Goal: Information Seeking & Learning: Learn about a topic

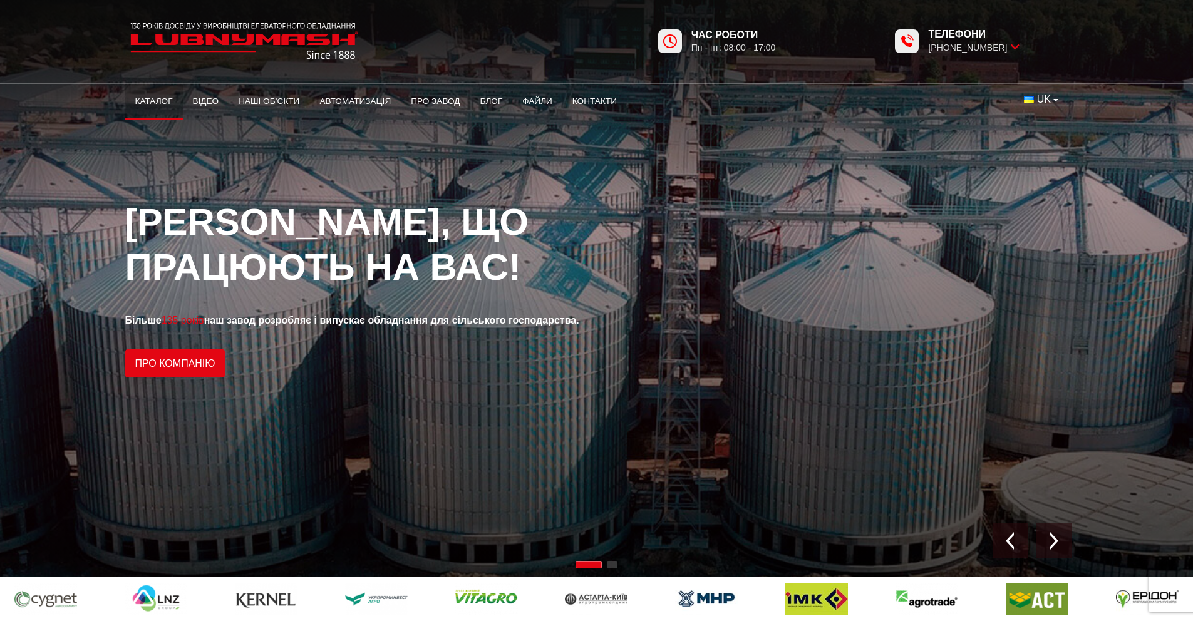
click at [150, 98] on link "Каталог" at bounding box center [154, 102] width 58 height 28
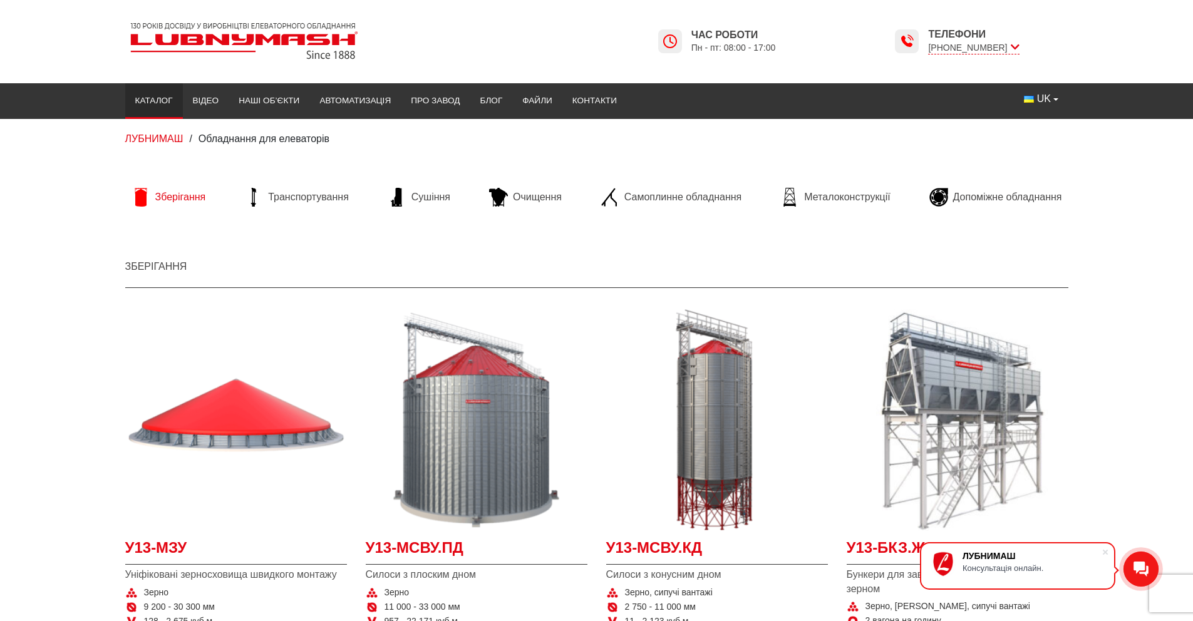
click at [192, 198] on span "Зберігання" at bounding box center [180, 197] width 51 height 14
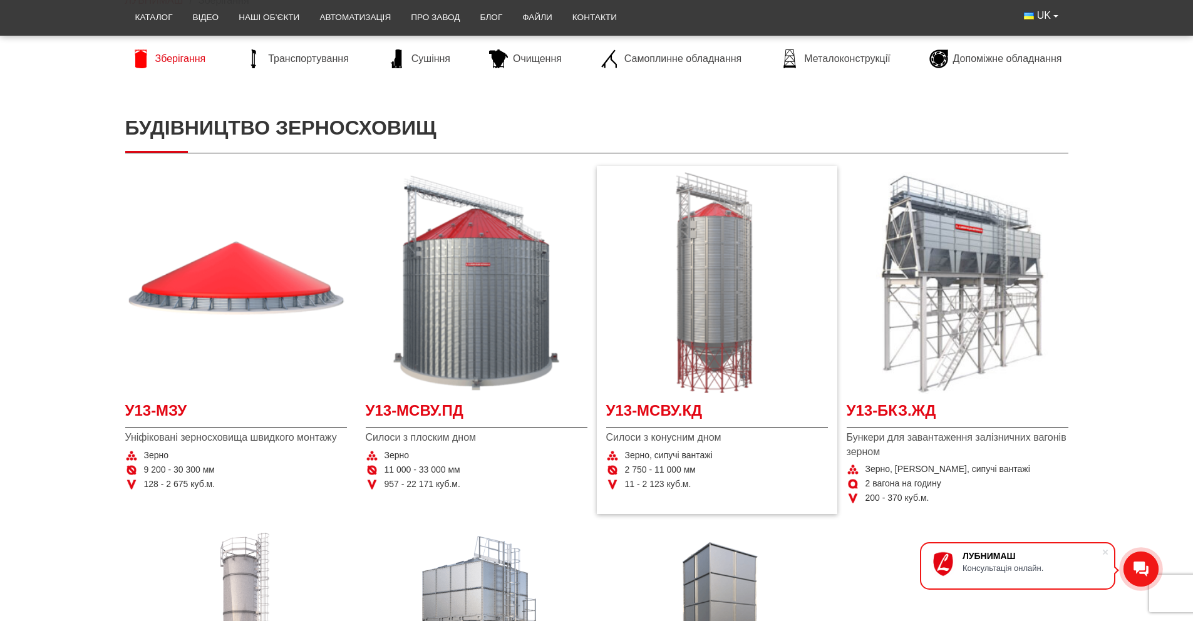
scroll to position [140, 0]
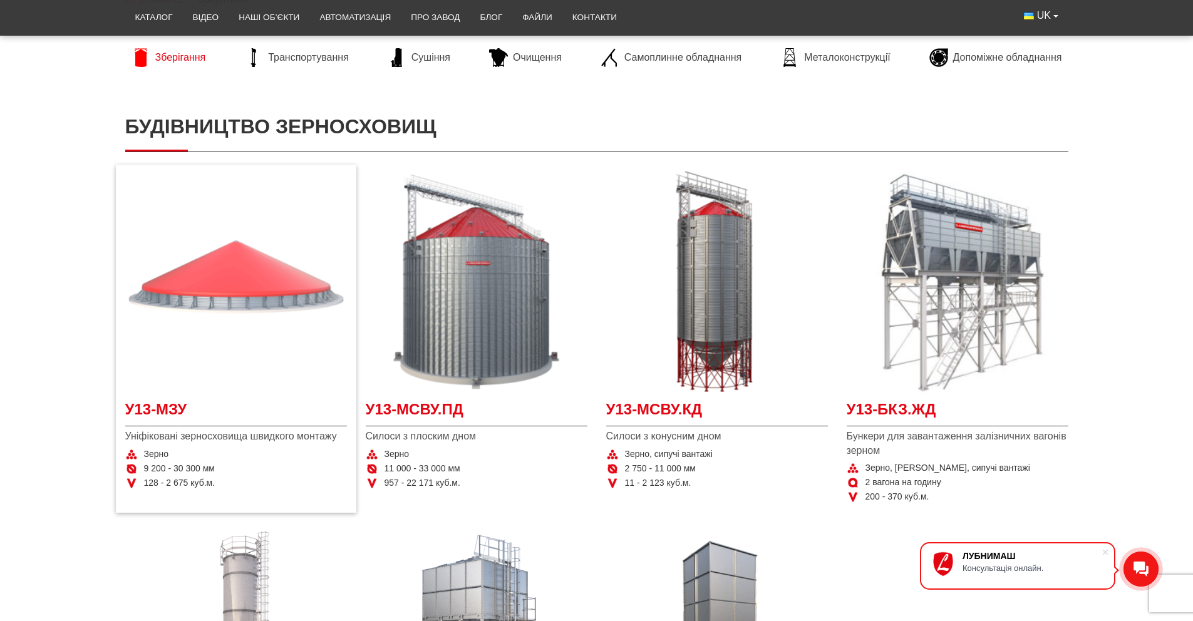
click at [215, 284] on img at bounding box center [236, 282] width 222 height 222
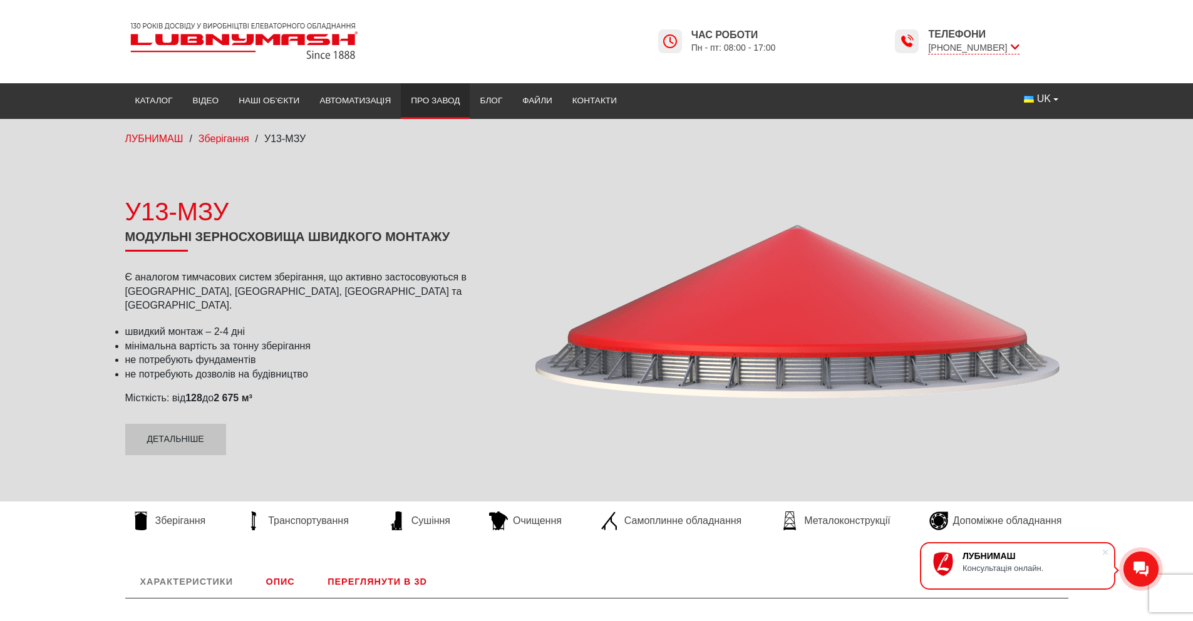
click at [442, 106] on link "Про завод" at bounding box center [435, 101] width 69 height 28
